Goal: Task Accomplishment & Management: Complete application form

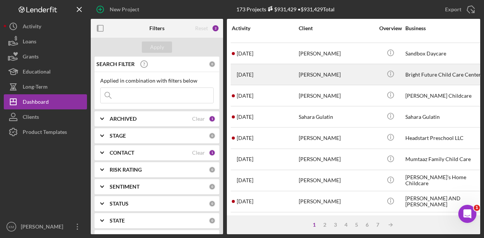
scroll to position [128, 0]
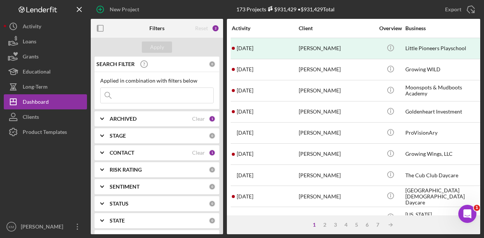
drag, startPoint x: 138, startPoint y: 89, endPoint x: 140, endPoint y: 84, distance: 5.1
click at [138, 89] on input at bounding box center [156, 95] width 113 height 15
type input "[PERSON_NAME]"
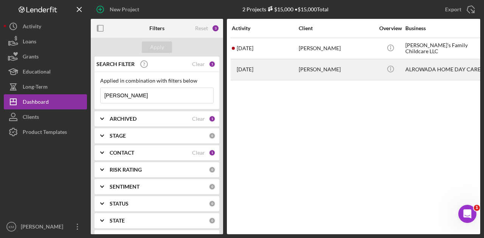
click at [322, 65] on div "[PERSON_NAME]" at bounding box center [336, 70] width 76 height 20
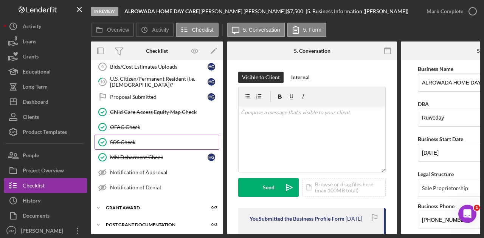
scroll to position [104, 0]
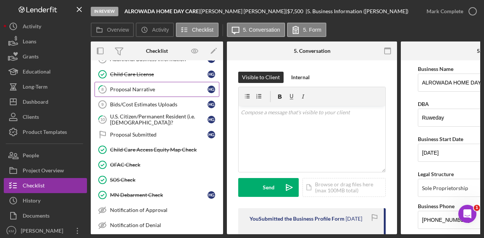
click at [162, 87] on div "Proposal Narrative" at bounding box center [158, 90] width 97 height 6
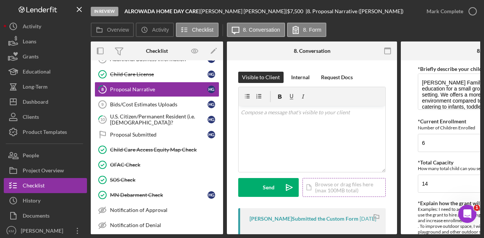
click at [322, 184] on div "Icon/Document Browse or drag files here (max 100MB total) Tap to choose files o…" at bounding box center [343, 187] width 83 height 19
click at [317, 183] on div "Icon/Document Browse or drag files here (max 100MB total) Tap to choose files o…" at bounding box center [343, 187] width 83 height 19
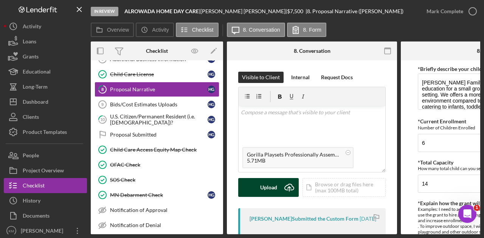
click at [286, 181] on icon "Icon/Upload" at bounding box center [289, 187] width 19 height 19
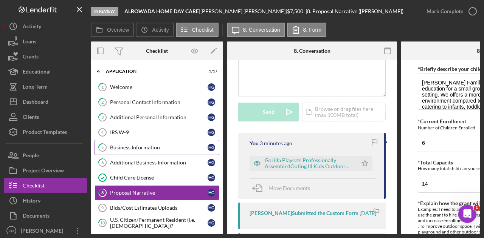
click at [140, 140] on link "5 Business Information H G" at bounding box center [156, 147] width 125 height 15
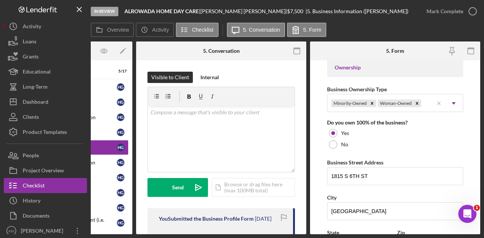
scroll to position [416, 0]
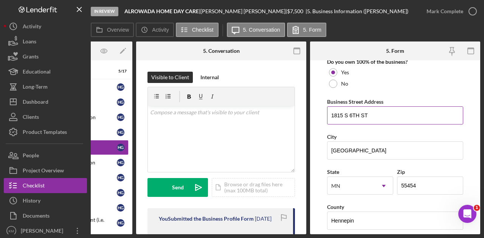
click at [349, 112] on input "1815 S 6TH ST" at bounding box center [395, 116] width 136 height 18
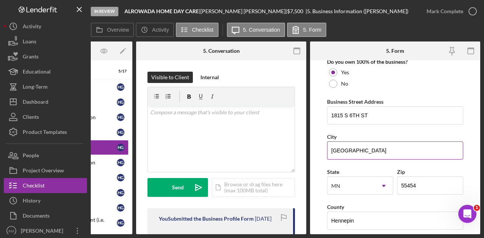
click at [375, 151] on input "Minneapolis" at bounding box center [395, 151] width 136 height 18
click at [375, 150] on input "Minneapolis" at bounding box center [395, 151] width 136 height 18
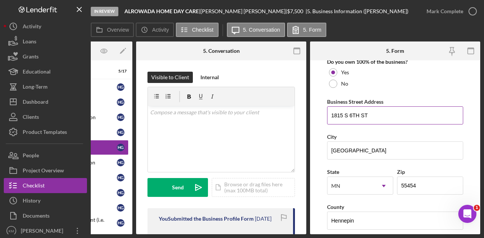
click at [337, 112] on input "1815 S 6TH ST" at bounding box center [395, 116] width 136 height 18
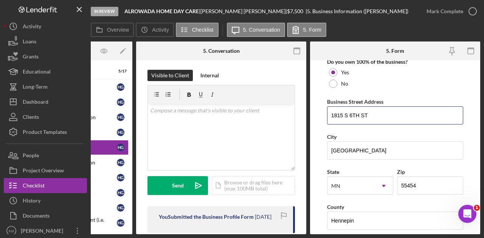
scroll to position [0, 0]
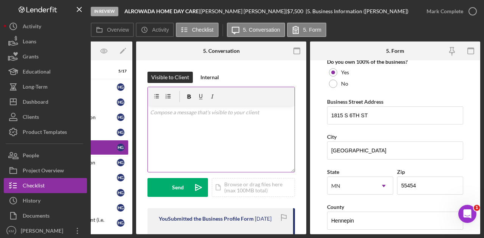
click at [235, 118] on div "v Color teal Color pink Remove color Add row above Add row below Add column bef…" at bounding box center [221, 139] width 147 height 66
paste div
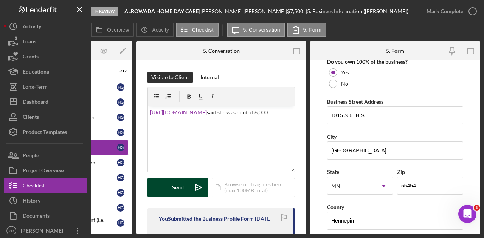
click at [178, 194] on div "Send" at bounding box center [178, 187] width 12 height 19
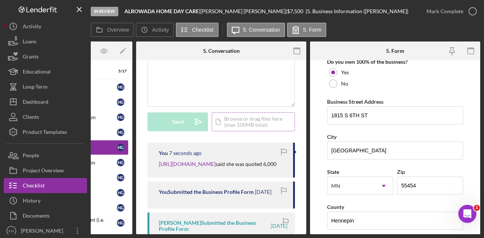
scroll to position [66, 0]
drag, startPoint x: 214, startPoint y: 235, endPoint x: 184, endPoint y: 233, distance: 29.5
click at [184, 233] on div "In Review ALROWADA HOME DAY CARE | Hawo Gurey | $7,500 $7,500 | 5. Business Inf…" at bounding box center [242, 119] width 484 height 238
drag, startPoint x: 192, startPoint y: 166, endPoint x: 158, endPoint y: 162, distance: 34.2
click at [158, 162] on div "You 10 seconds ago https://www.northlandfence.com/fencebuilder/-- said she was …" at bounding box center [220, 160] width 147 height 35
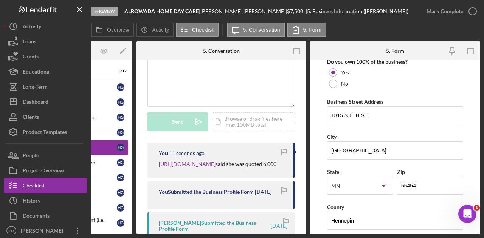
copy p "https://www.northlandfence.com/fencebuilder/-- said she was quoted 6,000"
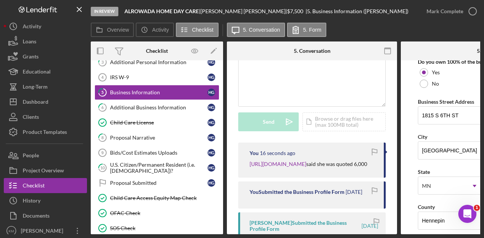
scroll to position [141, 0]
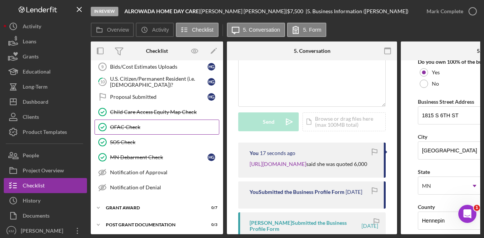
click at [149, 125] on div "OFAC Check" at bounding box center [164, 127] width 109 height 6
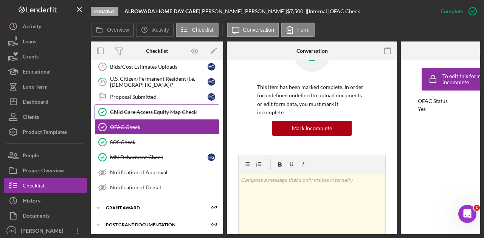
scroll to position [104, 0]
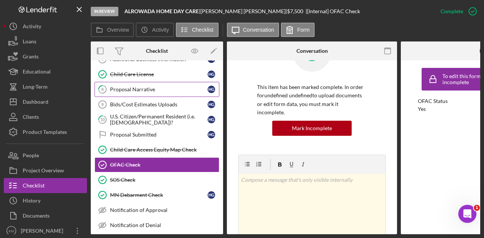
click at [162, 88] on div "Proposal Narrative" at bounding box center [158, 90] width 97 height 6
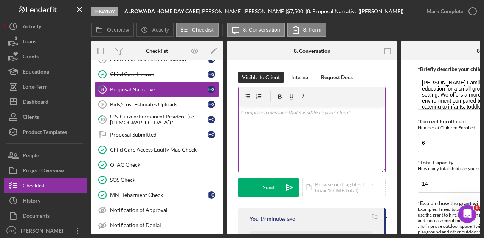
click at [288, 157] on div "v Color teal Color pink Remove color Add row above Add row below Add column bef…" at bounding box center [311, 139] width 147 height 66
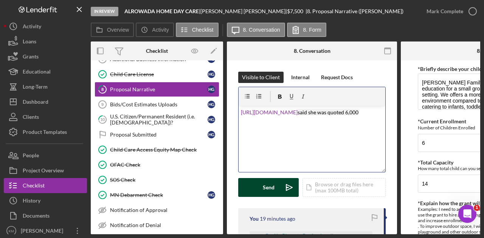
click at [286, 188] on g "submit" at bounding box center [289, 188] width 6 height 6
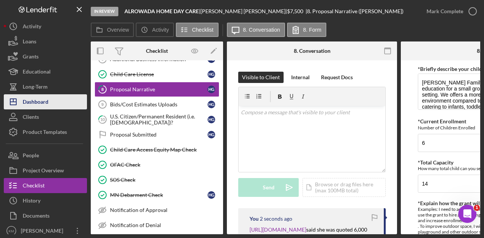
click at [52, 103] on button "Icon/Dashboard Dashboard" at bounding box center [45, 101] width 83 height 15
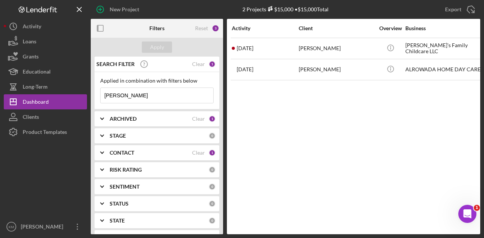
click at [130, 102] on input "hawo gurey" at bounding box center [156, 95] width 113 height 15
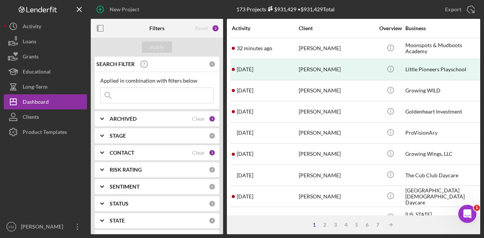
click at [162, 92] on input at bounding box center [156, 95] width 113 height 15
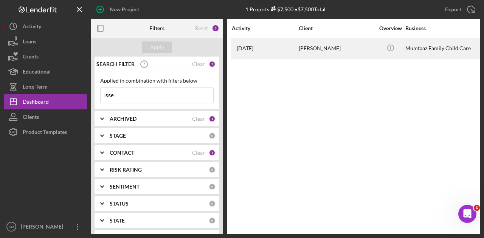
type input "isse"
click at [288, 53] on div "2 months ago Mumtaaz Isse" at bounding box center [265, 49] width 66 height 20
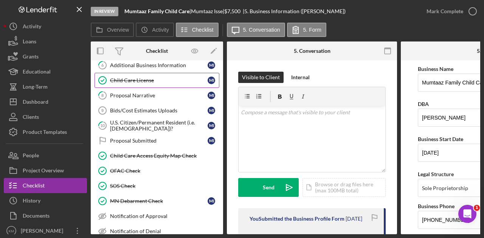
scroll to position [113, 0]
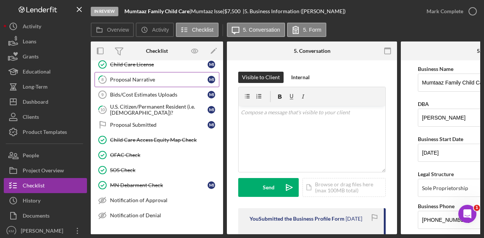
click at [147, 79] on div "Proposal Narrative" at bounding box center [158, 80] width 97 height 6
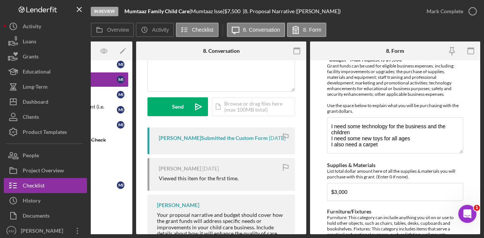
scroll to position [113, 0]
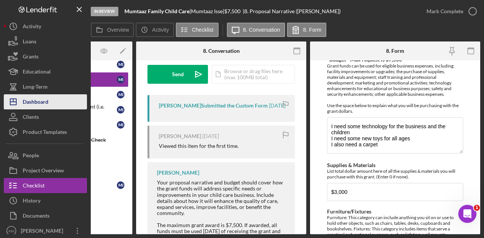
click at [58, 104] on button "Icon/Dashboard Dashboard" at bounding box center [45, 101] width 83 height 15
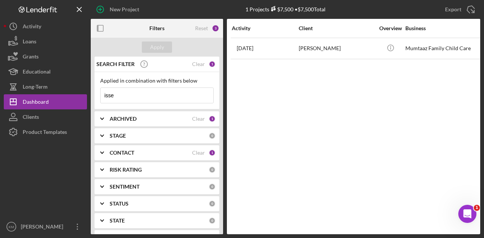
click at [123, 99] on input "isse" at bounding box center [156, 95] width 113 height 15
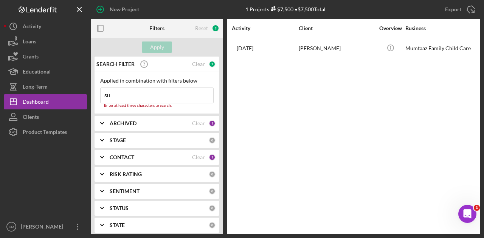
type input "suleka"
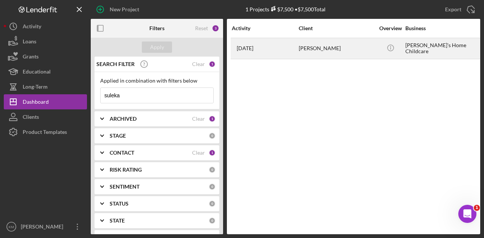
click at [331, 42] on div "[PERSON_NAME]" at bounding box center [336, 49] width 76 height 20
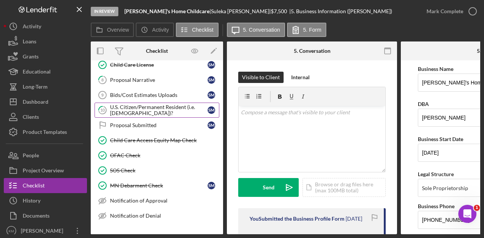
scroll to position [113, 0]
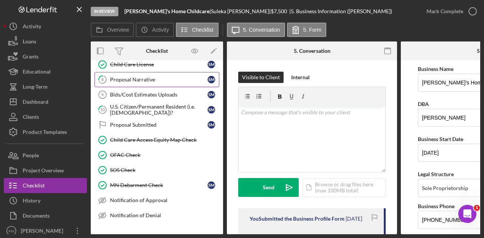
click at [147, 78] on div "Proposal Narrative" at bounding box center [158, 80] width 97 height 6
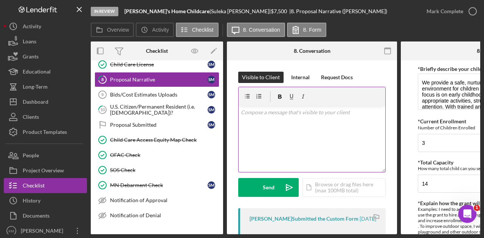
scroll to position [113, 0]
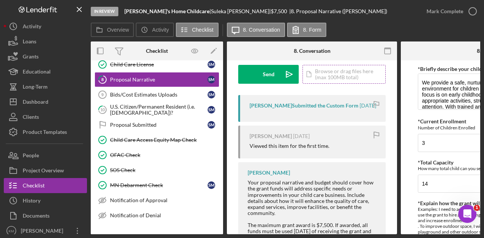
click at [325, 74] on div "Icon/Document Browse or drag files here (max 100MB total) Tap to choose files o…" at bounding box center [343, 74] width 83 height 19
click at [266, 77] on div "Upload" at bounding box center [268, 74] width 17 height 19
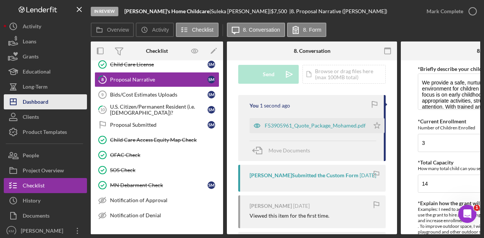
click at [45, 102] on div "Dashboard" at bounding box center [36, 102] width 26 height 17
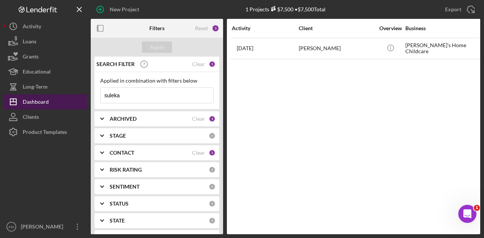
click at [31, 106] on div "Dashboard" at bounding box center [36, 102] width 26 height 17
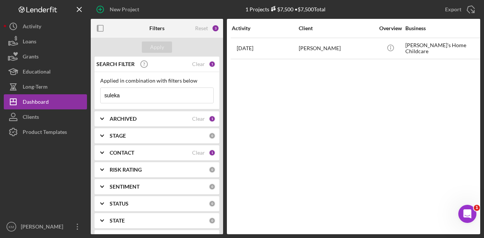
click at [185, 93] on input "suleka" at bounding box center [156, 95] width 113 height 15
click at [185, 94] on input "suleka" at bounding box center [156, 95] width 113 height 15
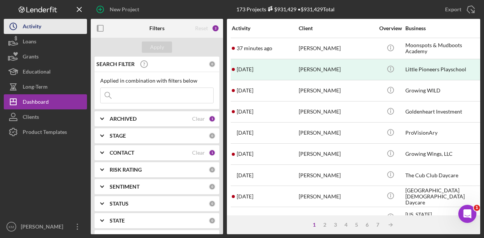
click at [26, 26] on div "Activity" at bounding box center [32, 27] width 19 height 17
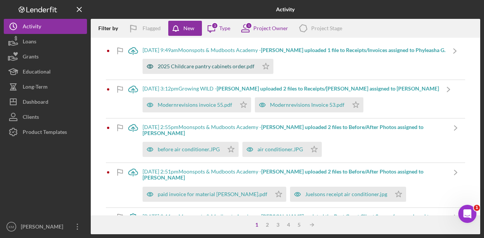
click at [192, 70] on div "2025 Childcare pantry cabinets order.pdf" at bounding box center [206, 66] width 97 height 6
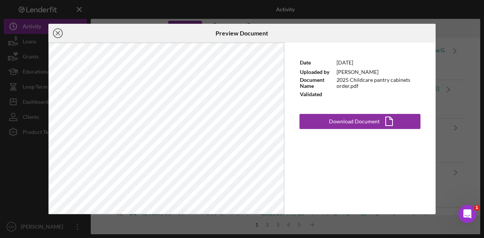
click at [56, 35] on line at bounding box center [58, 33] width 4 height 4
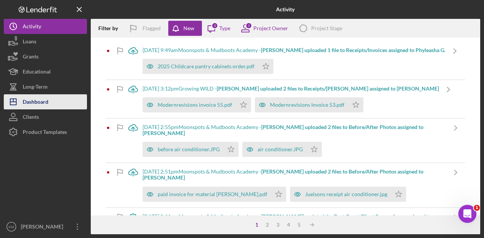
click at [36, 108] on div "Dashboard" at bounding box center [36, 102] width 26 height 17
